Goal: Information Seeking & Learning: Check status

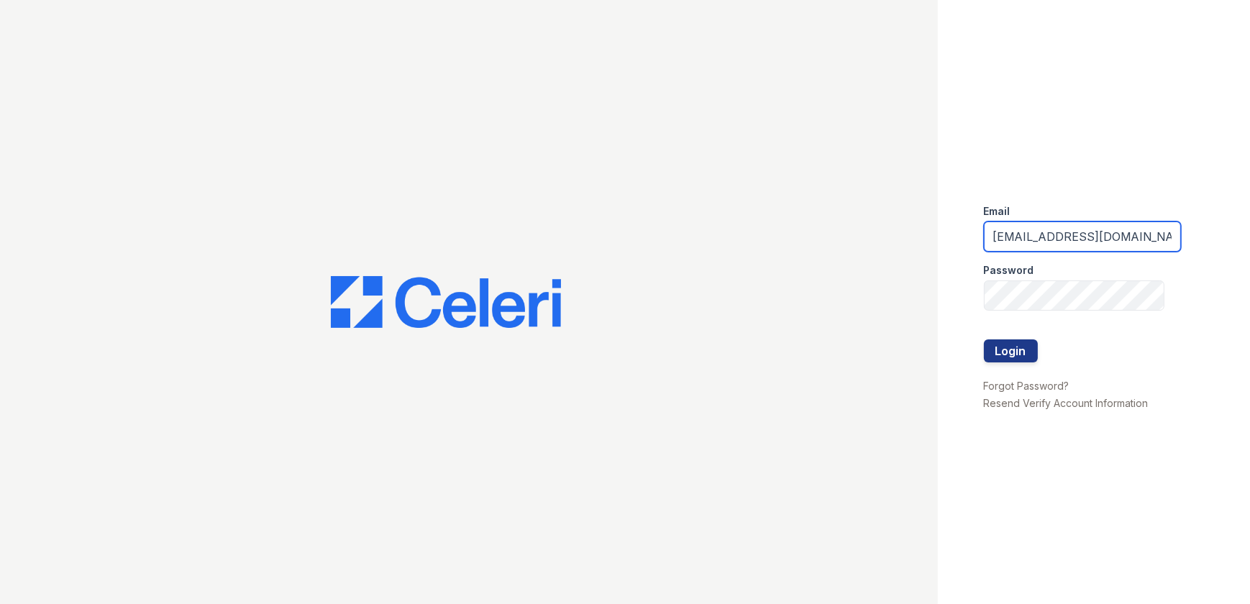
drag, startPoint x: 1138, startPoint y: 240, endPoint x: 697, endPoint y: 201, distance: 442.6
click at [697, 201] on div "Email [EMAIL_ADDRESS][DOMAIN_NAME] Password Login Forgot Password? Resend Verif…" at bounding box center [625, 302] width 1250 height 604
type input "[EMAIL_ADDRESS][DOMAIN_NAME]"
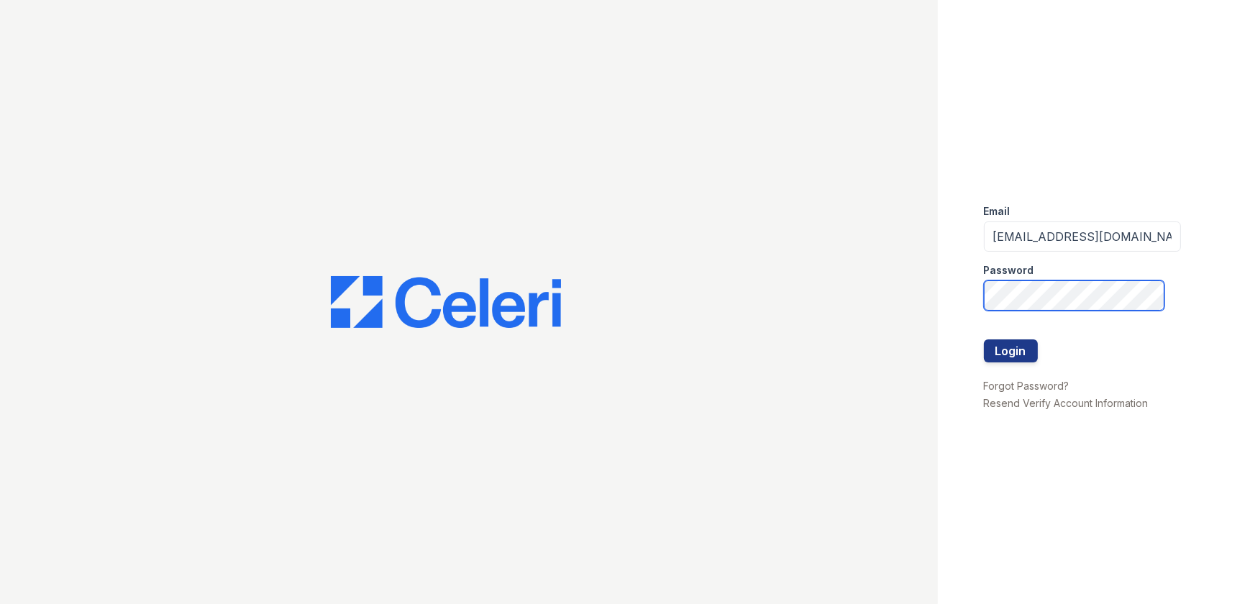
click at [802, 244] on div "Email [EMAIL_ADDRESS][DOMAIN_NAME] Password Login Forgot Password? Resend Verif…" at bounding box center [625, 302] width 1250 height 604
click at [984, 339] on button "Login" at bounding box center [1011, 350] width 54 height 23
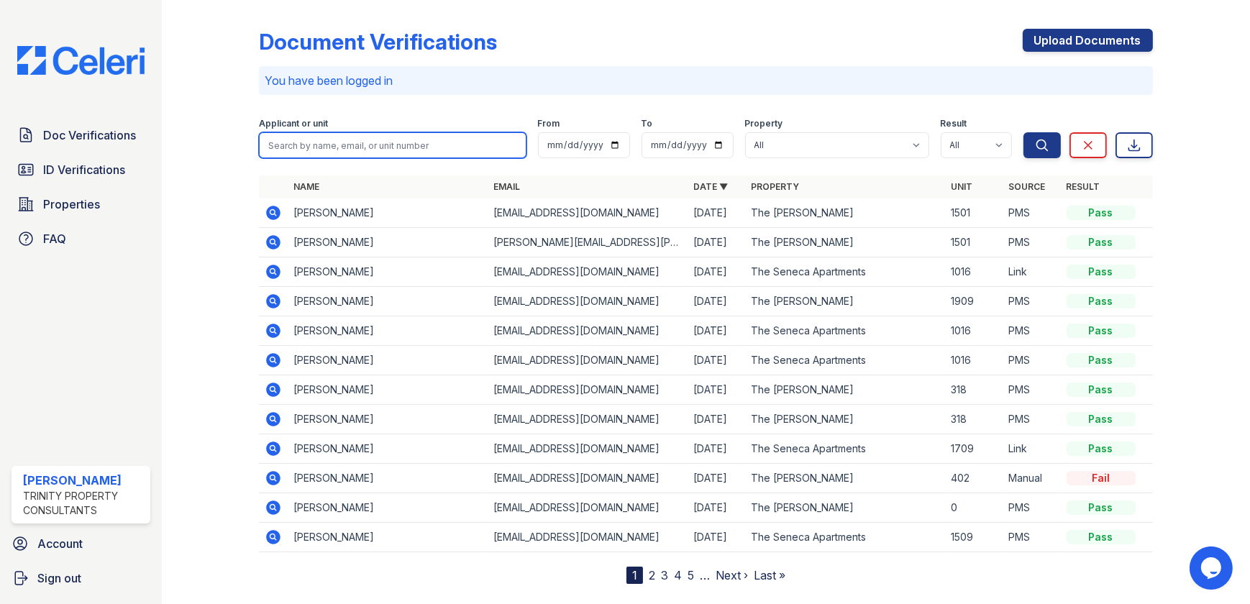
click at [333, 135] on input "search" at bounding box center [392, 145] width 267 height 26
type input "aaron"
click at [1023, 132] on button "Search" at bounding box center [1041, 145] width 37 height 26
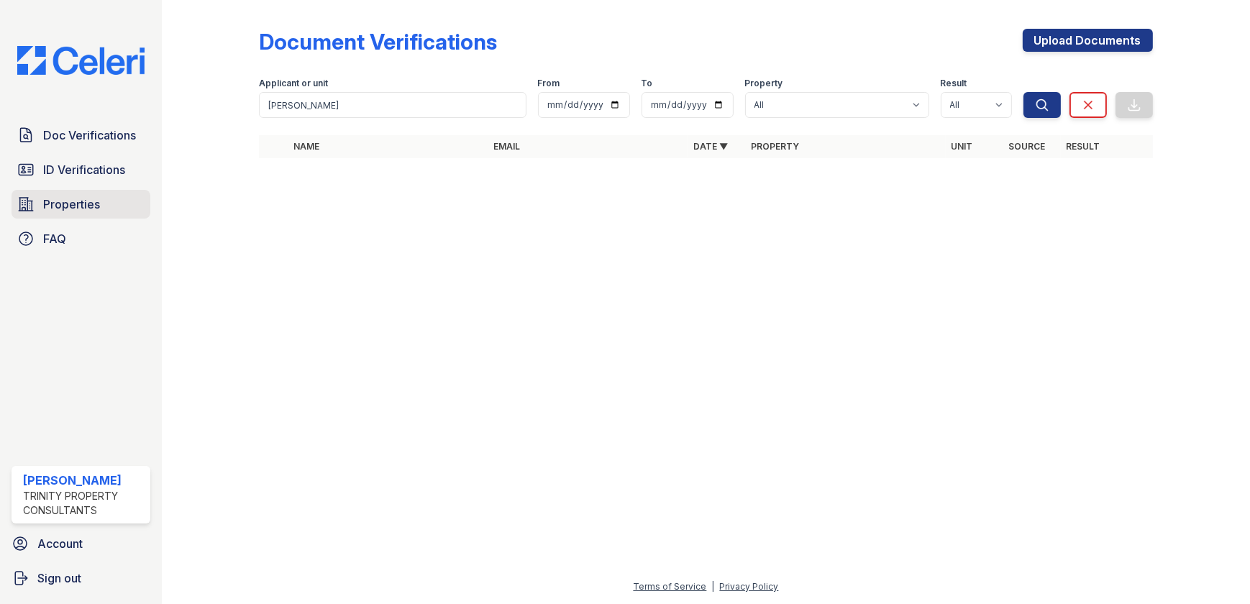
click at [73, 206] on span "Properties" at bounding box center [71, 204] width 57 height 17
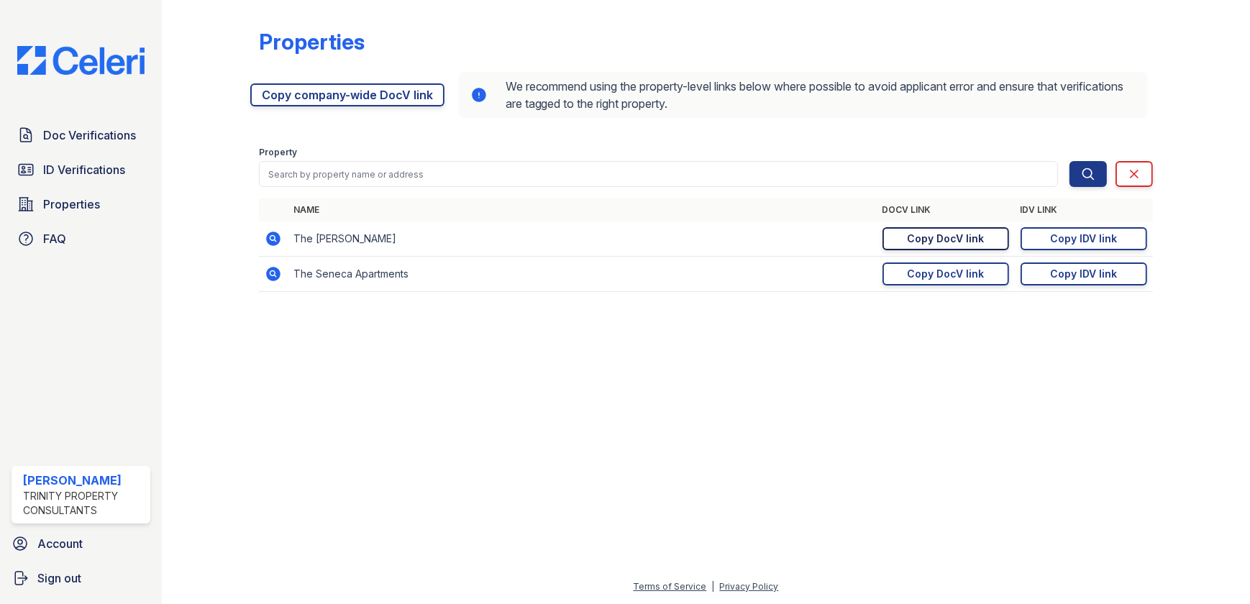
click at [916, 236] on div "Copy DocV link" at bounding box center [945, 239] width 77 height 14
drag, startPoint x: 88, startPoint y: 132, endPoint x: 108, endPoint y: 134, distance: 20.3
click at [88, 132] on span "Doc Verifications" at bounding box center [89, 135] width 93 height 17
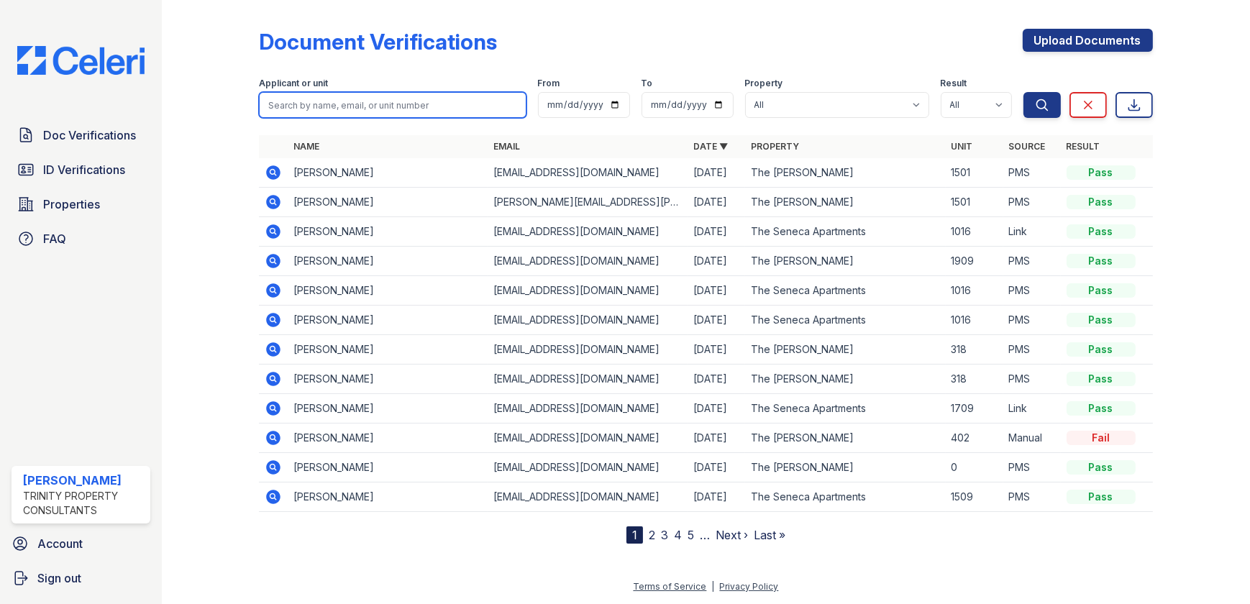
click at [347, 105] on input "search" at bounding box center [392, 105] width 267 height 26
type input "kayla"
click at [1023, 92] on button "Search" at bounding box center [1041, 105] width 37 height 26
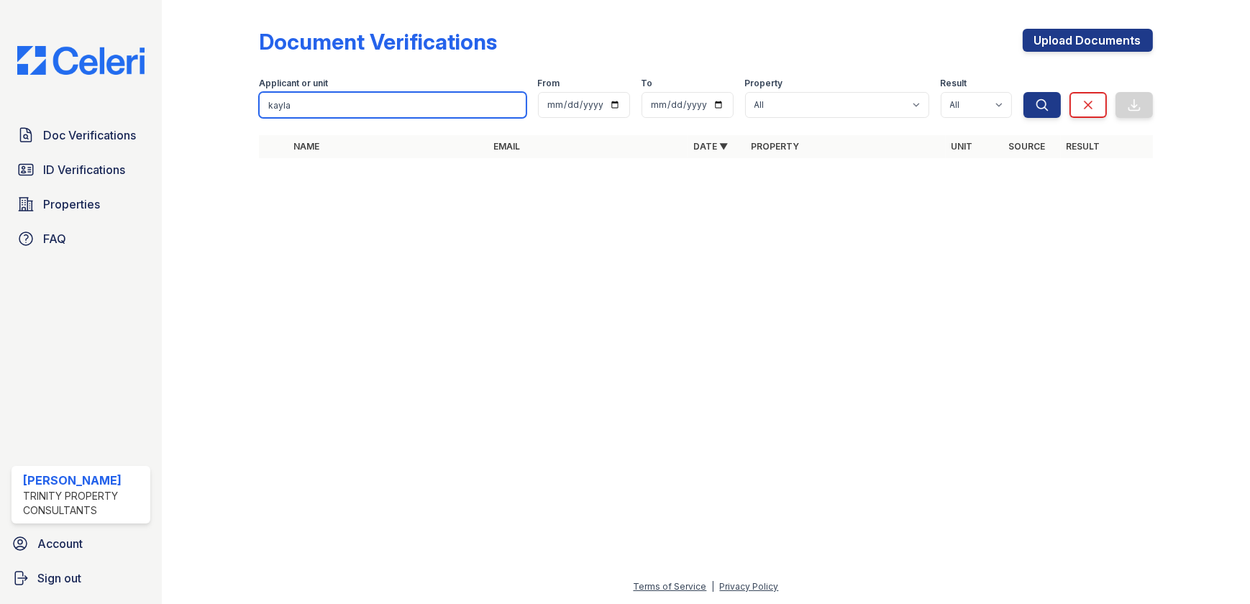
drag, startPoint x: 308, startPoint y: 106, endPoint x: 219, endPoint y: 104, distance: 88.5
click at [219, 104] on div "Document Verifications Upload Documents Filter Applicant or unit kayla From To …" at bounding box center [706, 98] width 1042 height 196
click at [114, 173] on span "ID Verifications" at bounding box center [84, 169] width 82 height 17
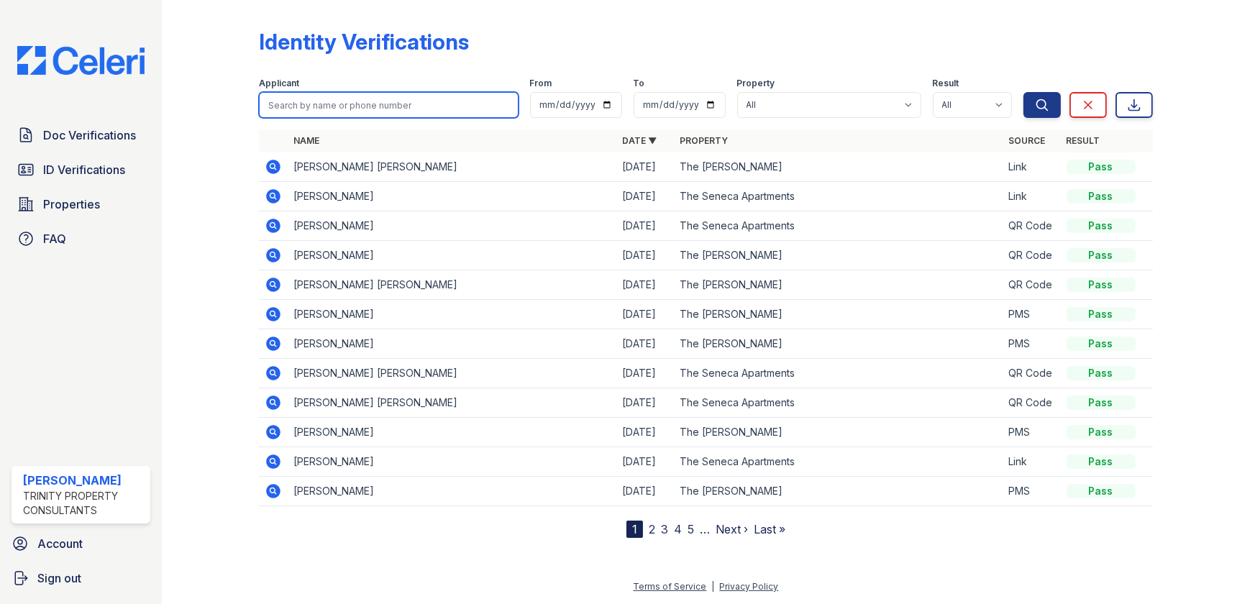
click at [306, 96] on input "search" at bounding box center [388, 105] width 259 height 26
type input "kayla marie"
click at [1023, 92] on button "Search" at bounding box center [1041, 105] width 37 height 26
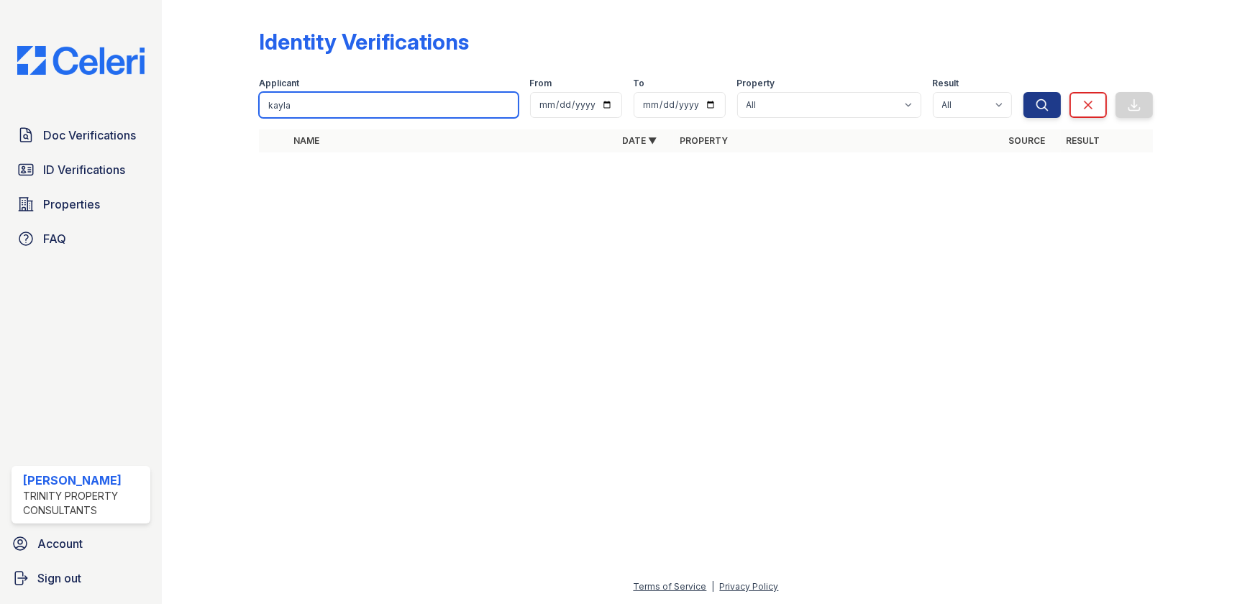
type input "kayla"
click at [1023, 92] on button "Search" at bounding box center [1041, 105] width 37 height 26
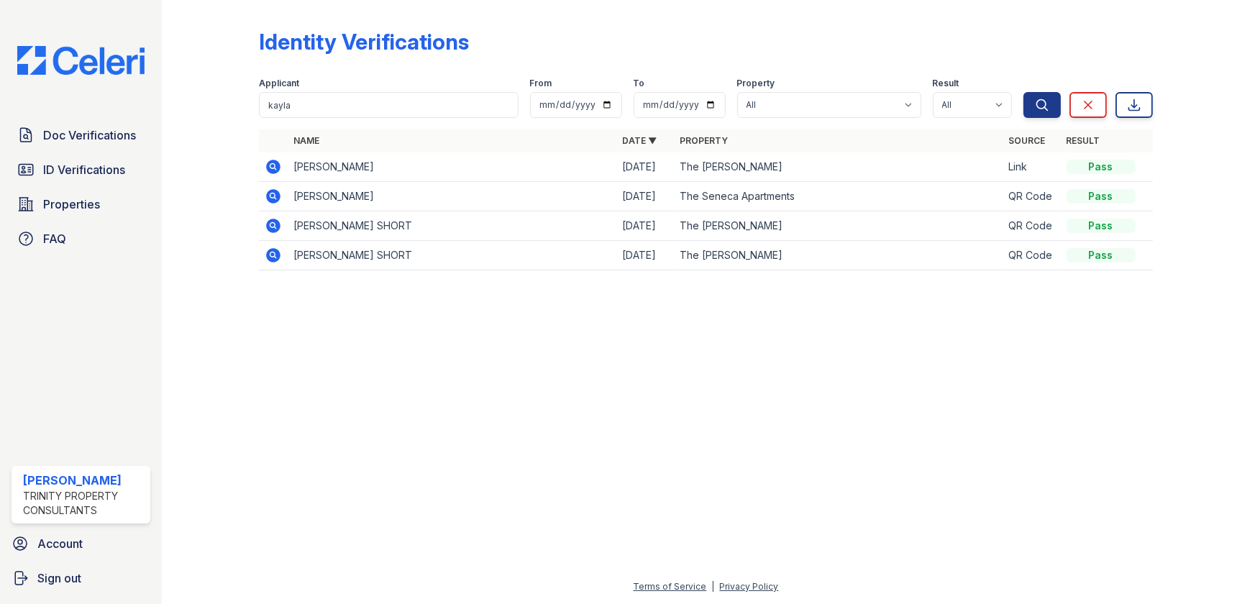
click at [278, 170] on icon at bounding box center [274, 167] width 14 height 14
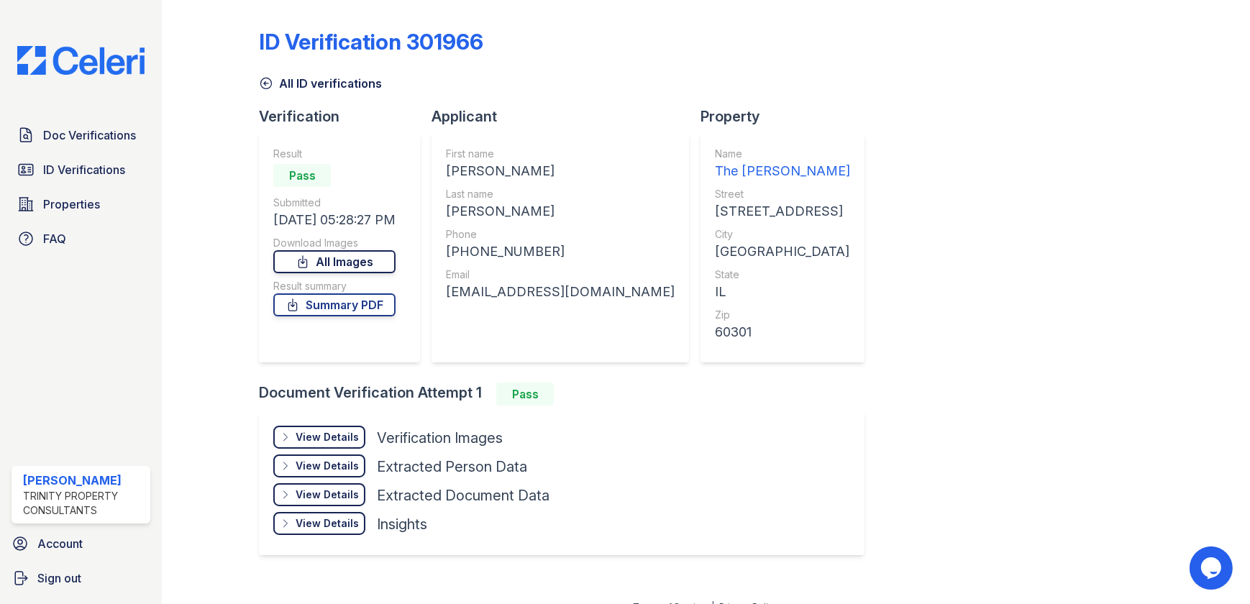
click at [352, 266] on link "All Images" at bounding box center [334, 261] width 122 height 23
click at [352, 301] on link "Summary PDF" at bounding box center [334, 304] width 122 height 23
